Goal: Obtain resource: Download file/media

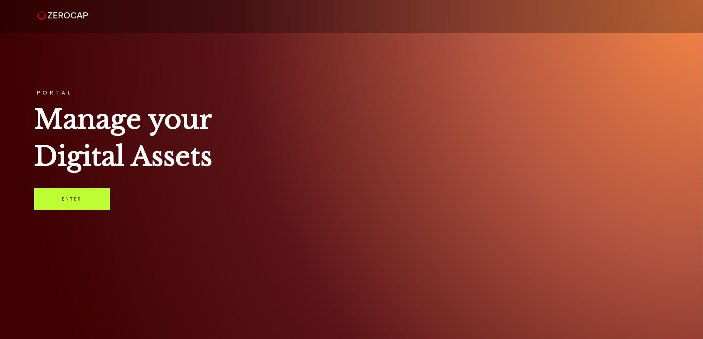
drag, startPoint x: 96, startPoint y: 192, endPoint x: 84, endPoint y: 192, distance: 12.2
click at [96, 192] on link "Enter" at bounding box center [72, 199] width 76 height 22
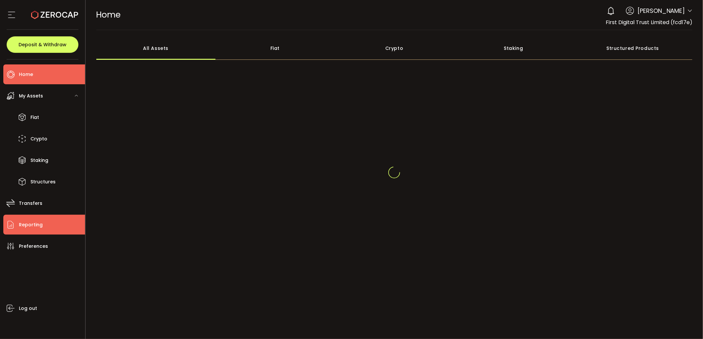
click at [36, 219] on li "Reporting" at bounding box center [44, 225] width 82 height 20
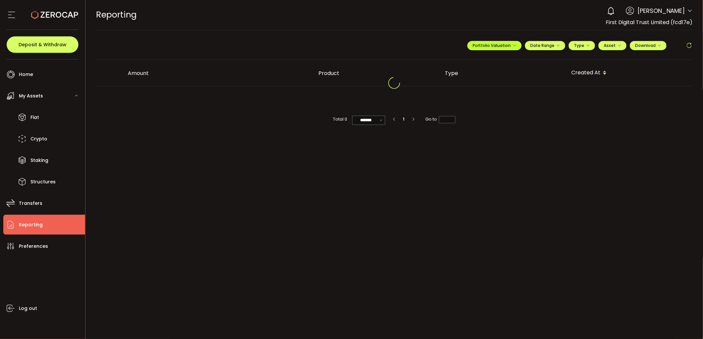
click at [513, 47] on icon "button" at bounding box center [514, 46] width 4 height 4
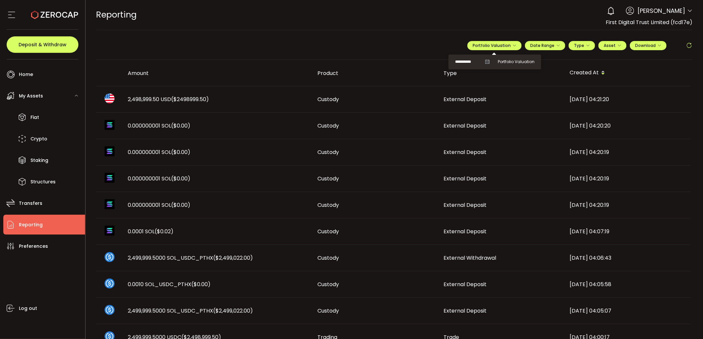
click at [485, 61] on icon at bounding box center [487, 62] width 5 height 5
click at [515, 60] on span "Portfolio Valuation" at bounding box center [516, 62] width 37 height 6
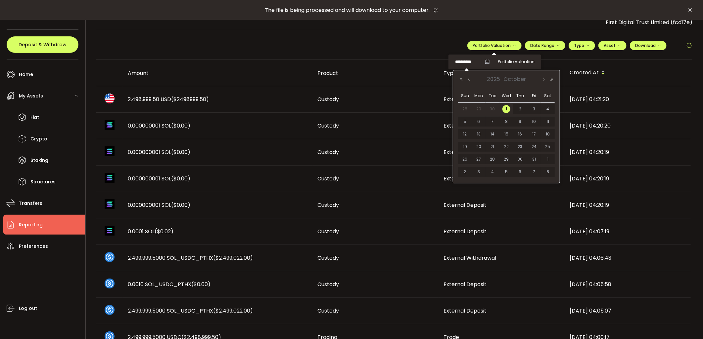
drag, startPoint x: 492, startPoint y: 62, endPoint x: 462, endPoint y: 61, distance: 30.1
click at [462, 61] on input "**********" at bounding box center [468, 62] width 26 height 8
click at [494, 107] on span "30" at bounding box center [492, 109] width 8 height 8
type input "**********"
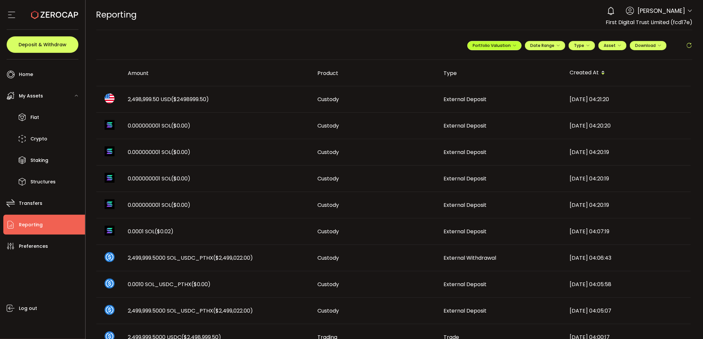
click at [490, 44] on span "Portfolio Valuation" at bounding box center [494, 46] width 44 height 6
click at [504, 60] on span "Portfolio Valuation" at bounding box center [516, 62] width 37 height 6
click at [646, 45] on span "Download" at bounding box center [648, 46] width 26 height 6
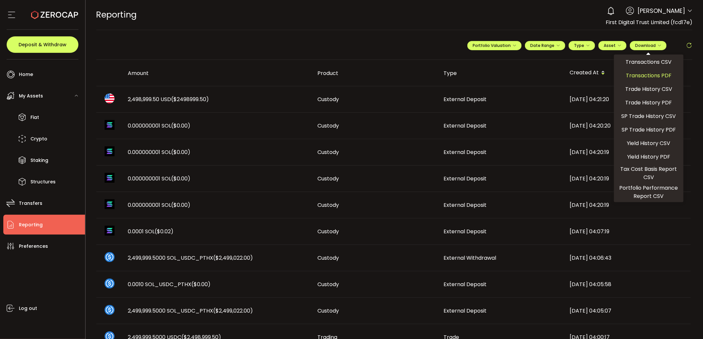
click at [656, 75] on span "Transactions PDF" at bounding box center [649, 75] width 46 height 8
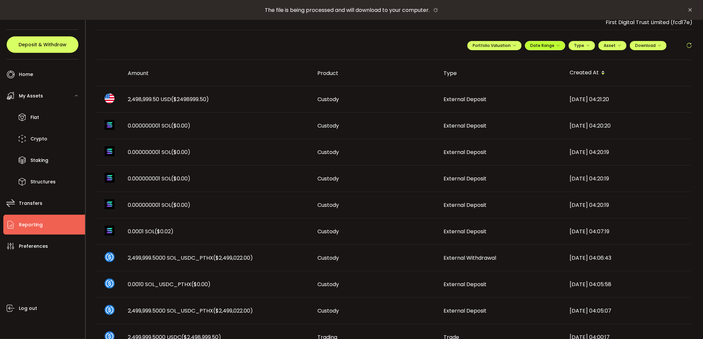
click at [546, 45] on span "Date Range" at bounding box center [545, 46] width 30 height 6
click at [516, 60] on input at bounding box center [527, 59] width 42 height 7
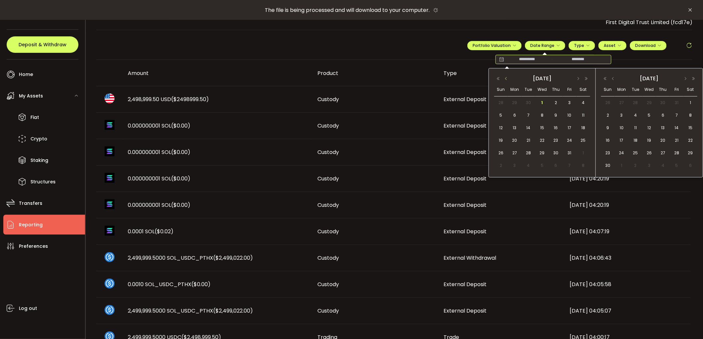
click at [508, 78] on button "button" at bounding box center [506, 78] width 8 height 5
click at [514, 101] on span "1" at bounding box center [515, 103] width 8 height 8
click at [529, 153] on span "30" at bounding box center [528, 153] width 8 height 8
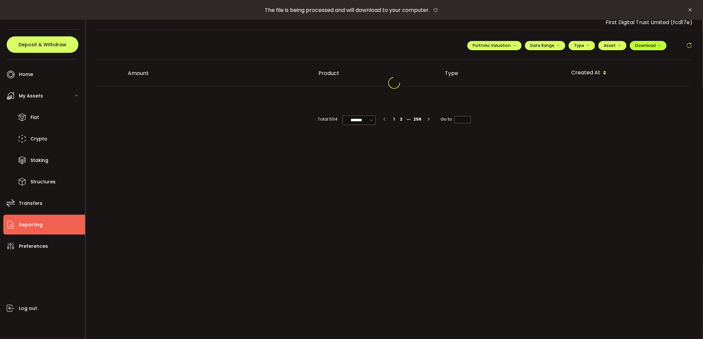
click at [649, 48] on span "Download" at bounding box center [648, 46] width 26 height 6
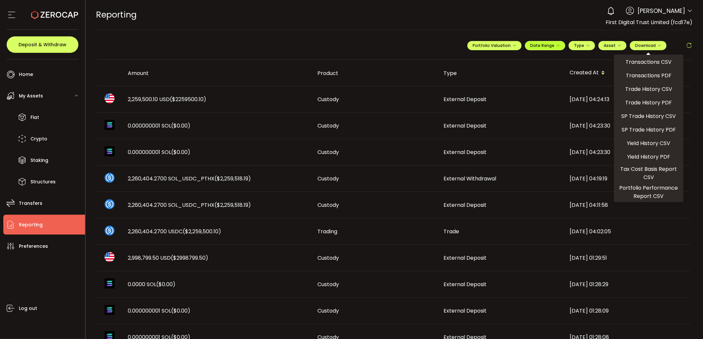
click at [556, 44] on icon "button" at bounding box center [558, 46] width 4 height 4
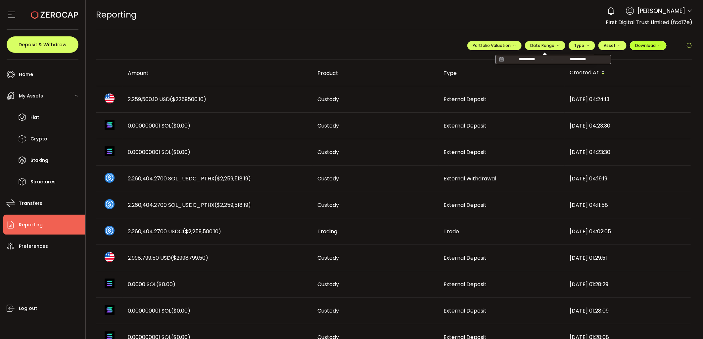
click at [659, 45] on button "Download" at bounding box center [648, 45] width 37 height 9
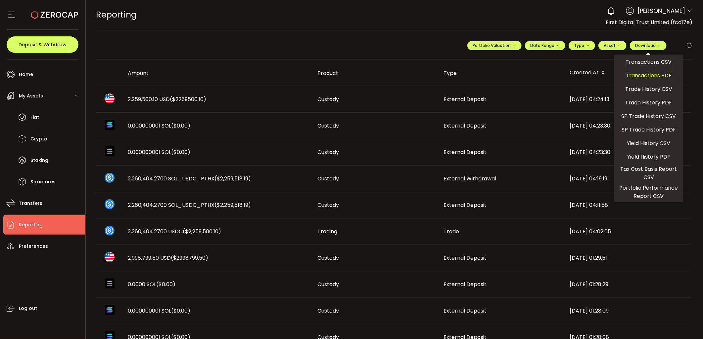
click at [654, 73] on span "Transactions PDF" at bounding box center [649, 75] width 46 height 8
